Goal: Transaction & Acquisition: Purchase product/service

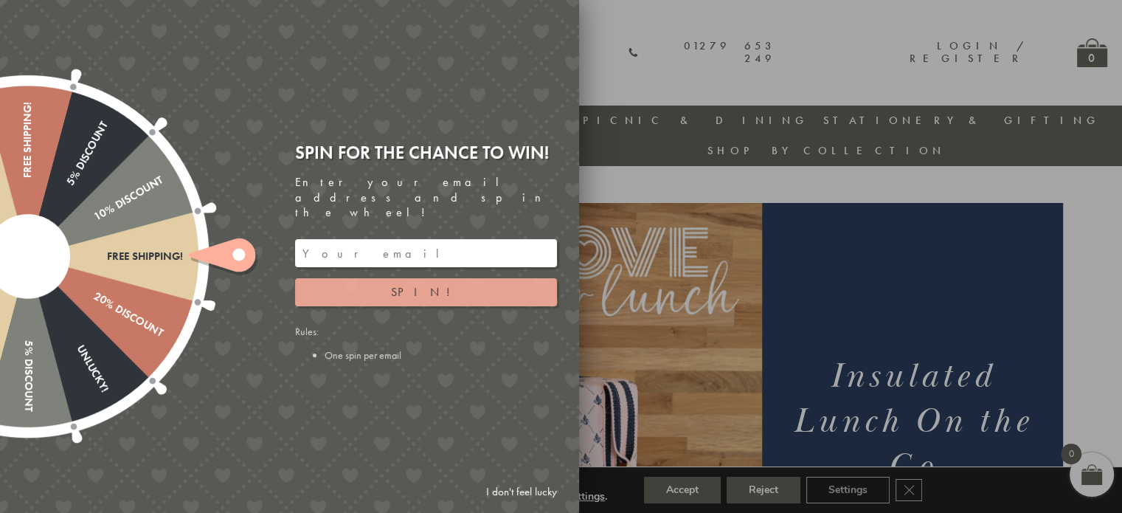
click at [412, 284] on span "Spin!" at bounding box center [426, 291] width 70 height 15
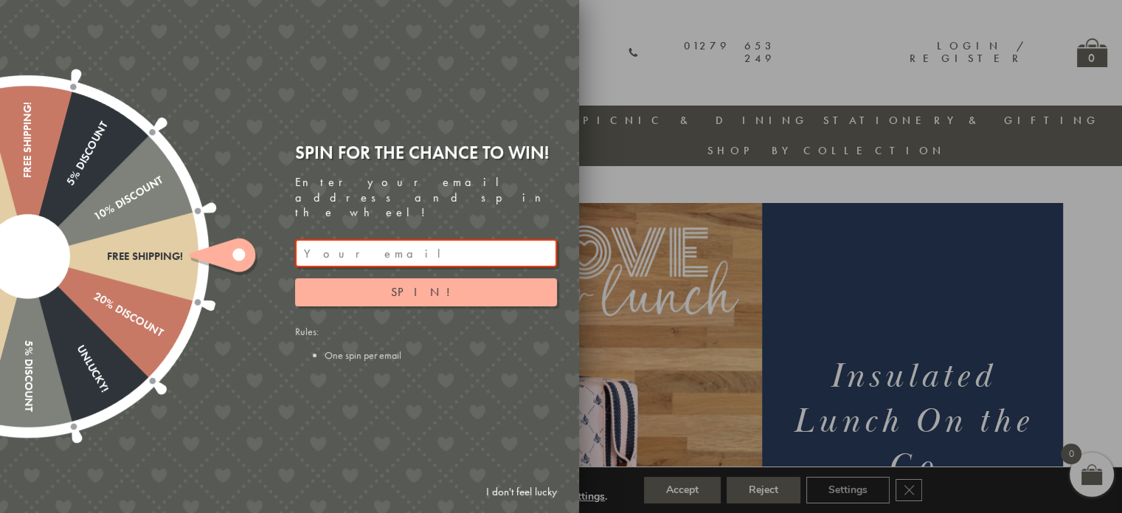
click at [693, 41] on div at bounding box center [561, 256] width 1122 height 513
click at [510, 495] on link "I don't feel lucky" at bounding box center [522, 491] width 86 height 27
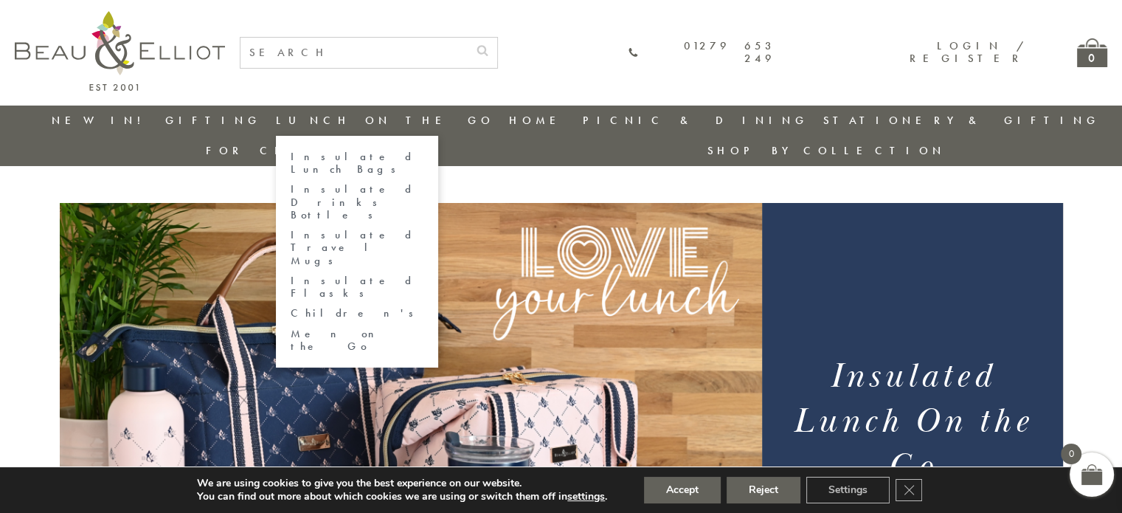
click at [322, 156] on link "Insulated Lunch Bags" at bounding box center [357, 163] width 133 height 26
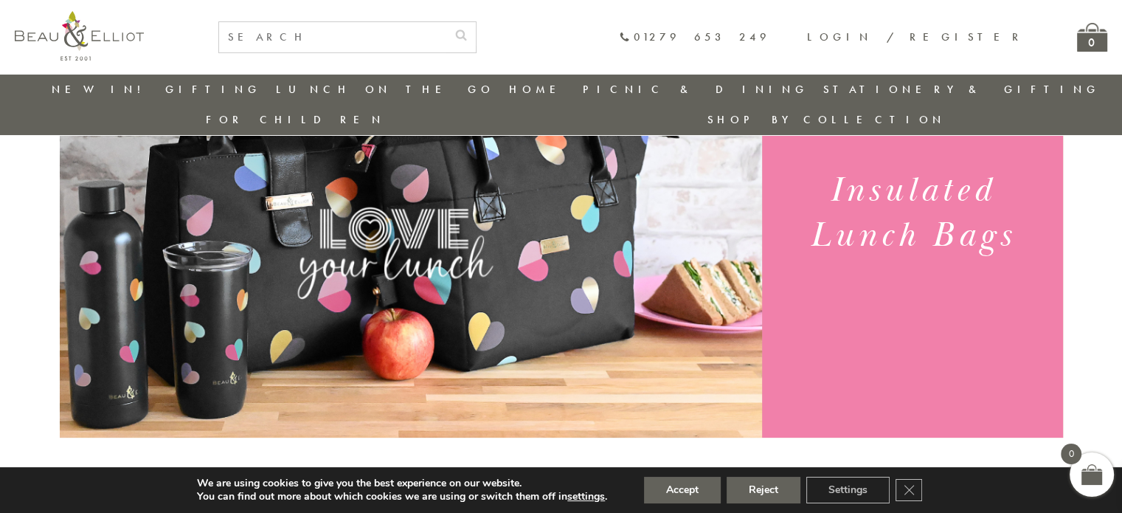
scroll to position [263, 0]
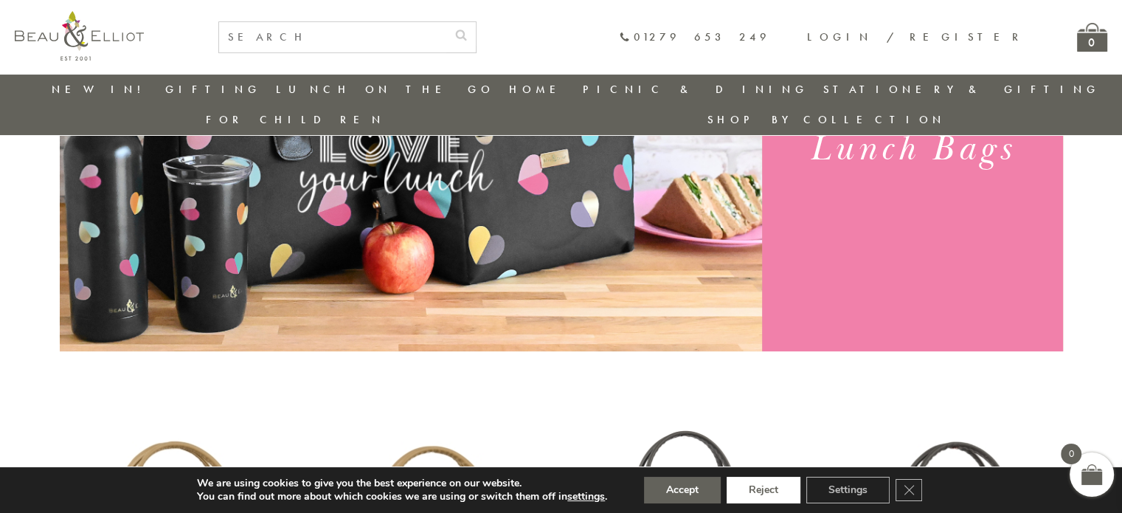
click at [770, 485] on button "Reject" at bounding box center [763, 489] width 74 height 27
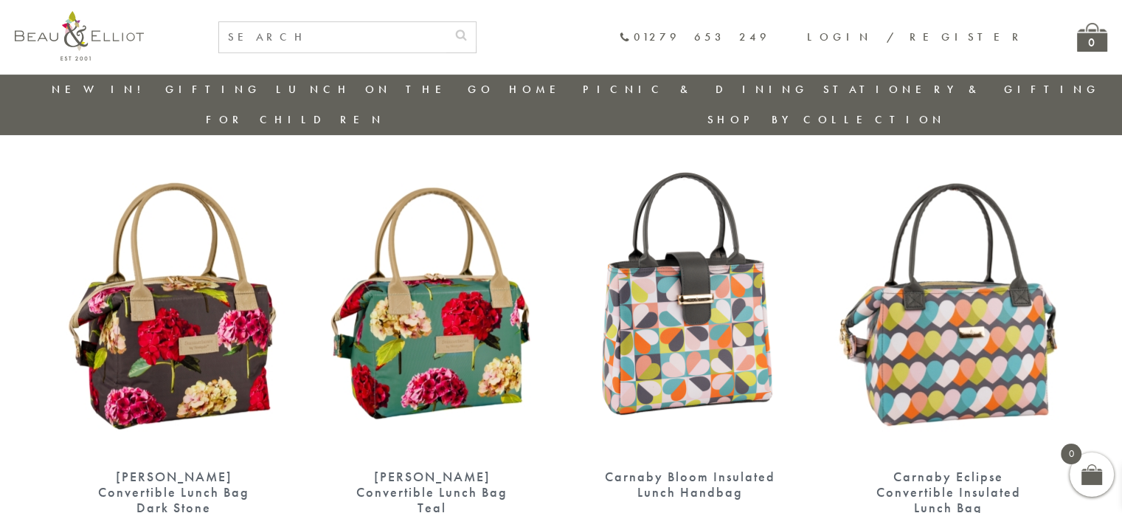
scroll to position [558, 0]
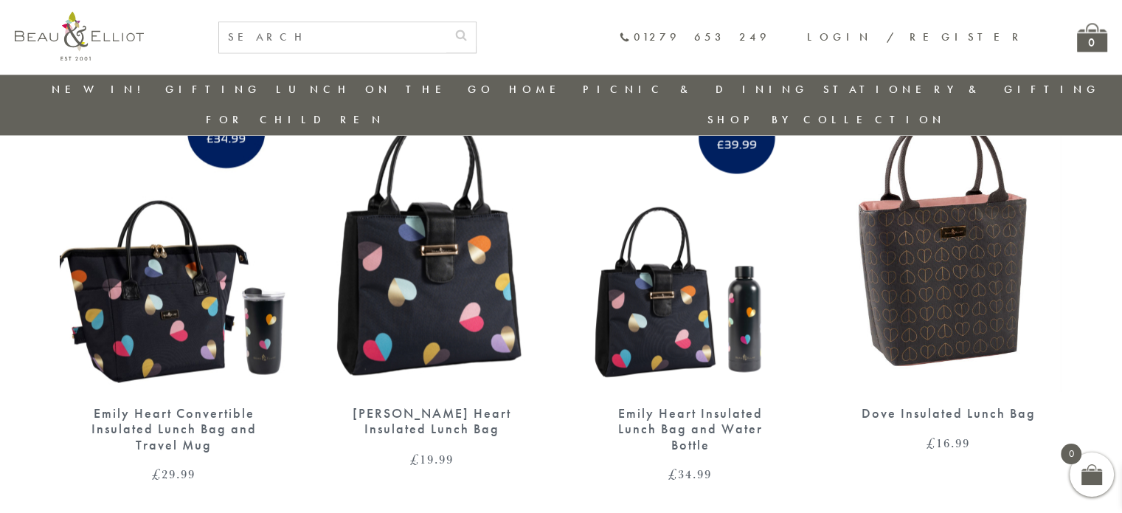
scroll to position [2455, 0]
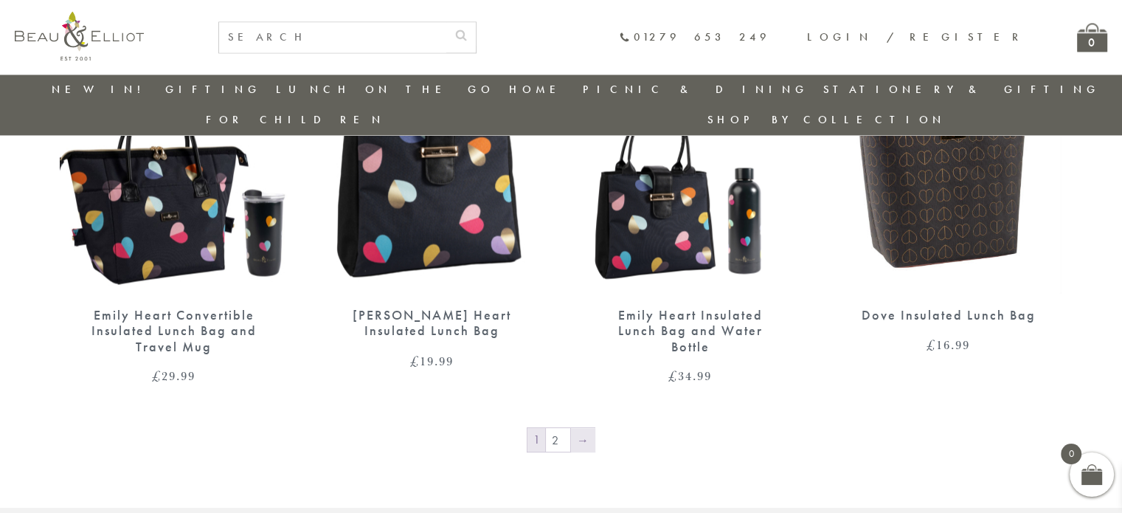
click at [580, 428] on link "→" at bounding box center [583, 440] width 24 height 24
